Goal: Task Accomplishment & Management: Use online tool/utility

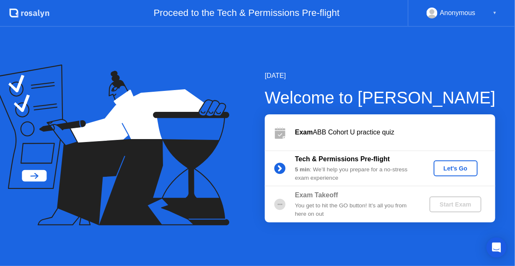
click at [426, 141] on div "Exam ABB Cohort U practice quiz" at bounding box center [380, 132] width 230 height 36
click at [455, 173] on button "Let's Go" at bounding box center [456, 168] width 44 height 16
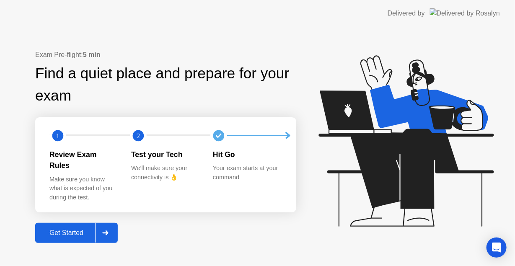
click at [108, 230] on icon at bounding box center [105, 232] width 6 height 5
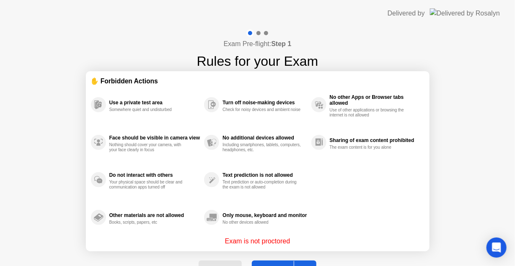
click at [465, 193] on div "Exam Pre-flight: Step 1 Rules for your Exam ✋ Forbidden Actions Use a private t…" at bounding box center [257, 160] width 515 height 266
click at [275, 263] on button "Got it" at bounding box center [284, 271] width 65 height 20
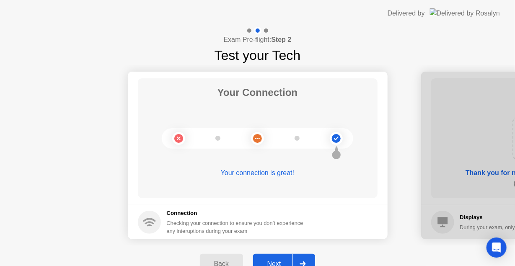
click at [274, 260] on div "Next" at bounding box center [274, 264] width 37 height 8
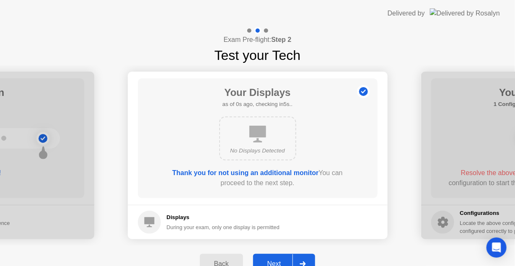
click at [306, 259] on div at bounding box center [302, 263] width 20 height 19
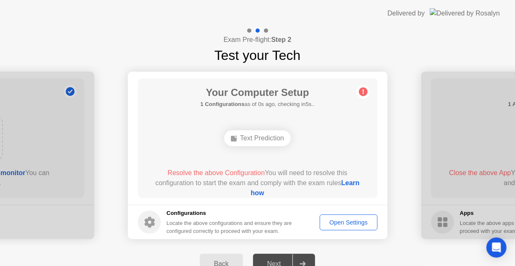
click at [304, 258] on div at bounding box center [302, 263] width 20 height 19
click at [349, 223] on div "Open Settings" at bounding box center [349, 222] width 52 height 7
click at [345, 221] on div "Open Settings" at bounding box center [349, 222] width 52 height 7
click at [264, 190] on link "Learn how" at bounding box center [305, 187] width 109 height 17
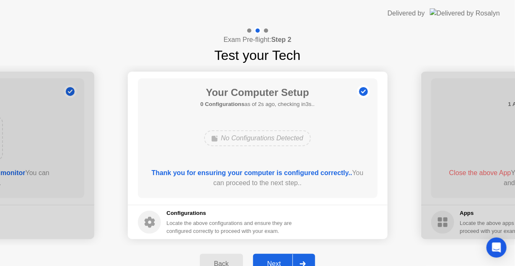
click at [276, 260] on div "Next" at bounding box center [274, 264] width 37 height 8
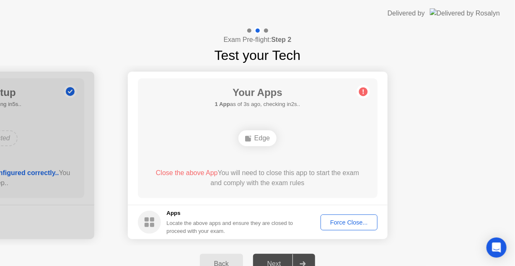
click at [364, 91] on circle at bounding box center [363, 92] width 9 height 9
